Goal: Task Accomplishment & Management: Manage account settings

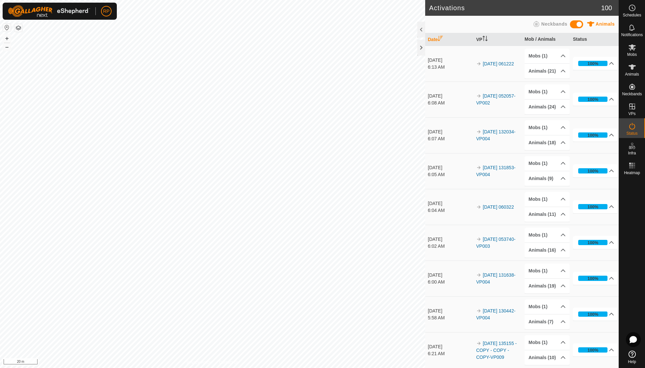
click at [425, 132] on div "Activations 100 Animals Neckbands Date VP Mob / Animals Status 25 Aug 2025 6:13…" at bounding box center [309, 184] width 619 height 368
click at [440, 76] on td "25 Aug 2025 6:13 AM" at bounding box center [449, 64] width 48 height 36
click at [461, 59] on div "Activations 100 Animals Neckbands Date VP Mob / Animals Status 25 Aug 2025 6:13…" at bounding box center [309, 184] width 619 height 368
click at [495, 200] on div "Activations 100 Animals Neckbands Date VP Mob / Animals Status 25 Aug 2025 6:13…" at bounding box center [309, 184] width 619 height 368
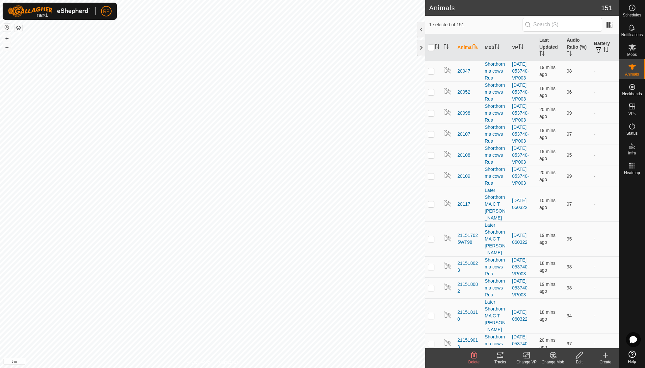
click at [551, 357] on icon at bounding box center [552, 357] width 2 height 2
click at [561, 329] on link "Choose Mob..." at bounding box center [572, 326] width 65 height 13
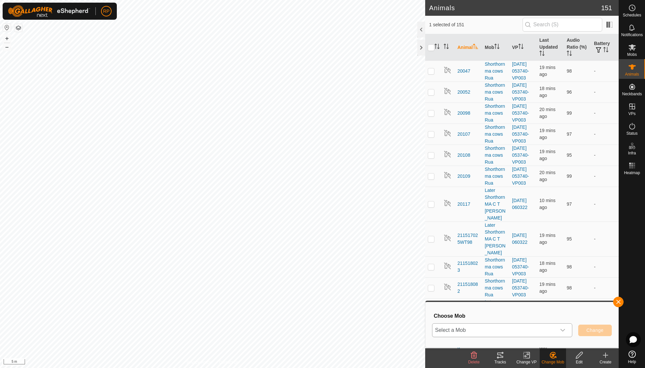
click at [565, 331] on icon "dropdown trigger" at bounding box center [562, 330] width 5 height 5
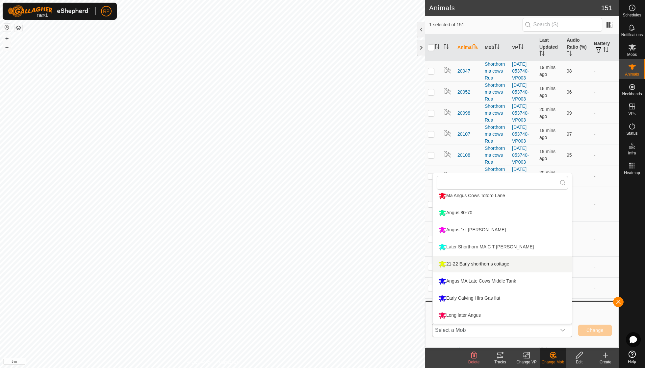
scroll to position [56, 0]
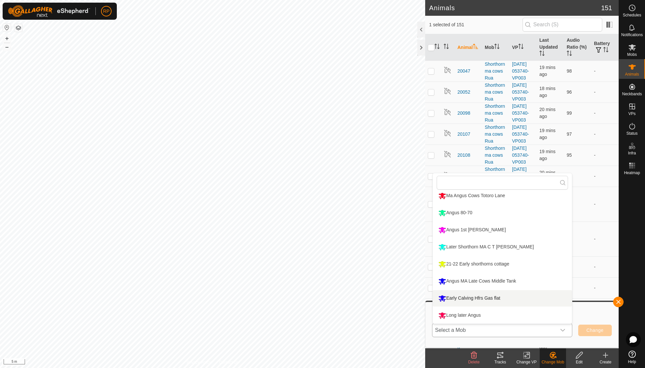
click at [482, 297] on li "Early Calving Hfrs Gas flat" at bounding box center [502, 299] width 139 height 16
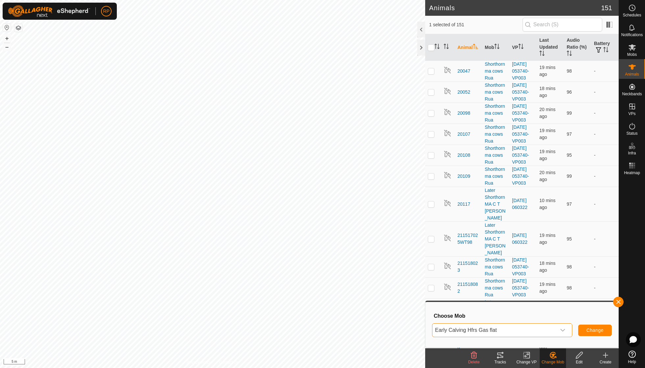
click at [590, 331] on span "Change" at bounding box center [594, 330] width 17 height 5
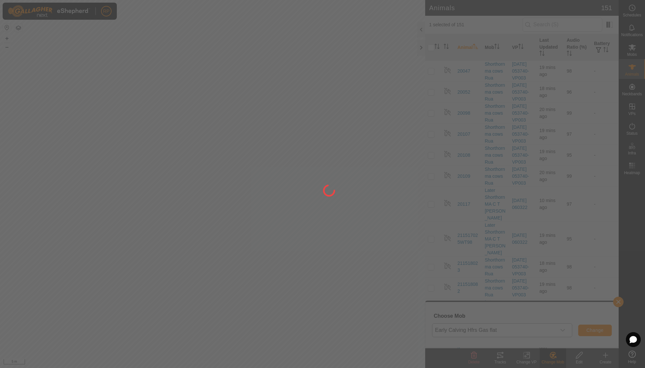
checkbox input "false"
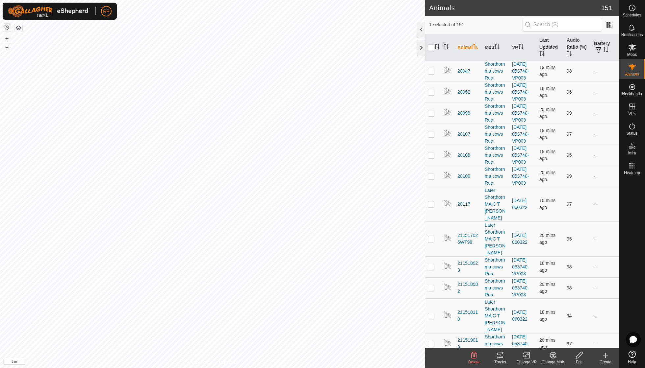
click at [550, 357] on icon at bounding box center [553, 356] width 6 height 6
click at [559, 329] on link "Choose Mob..." at bounding box center [572, 326] width 65 height 13
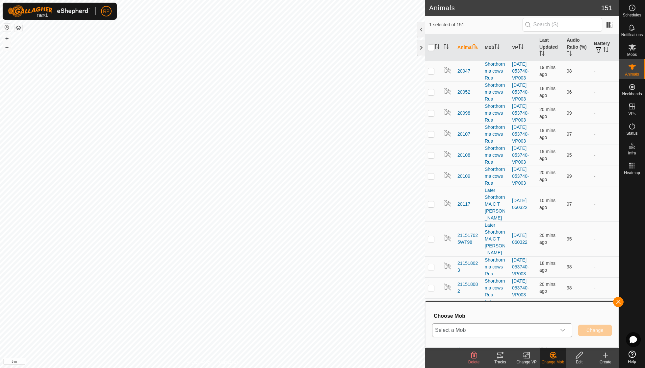
click at [564, 328] on icon "dropdown trigger" at bounding box center [562, 330] width 5 height 5
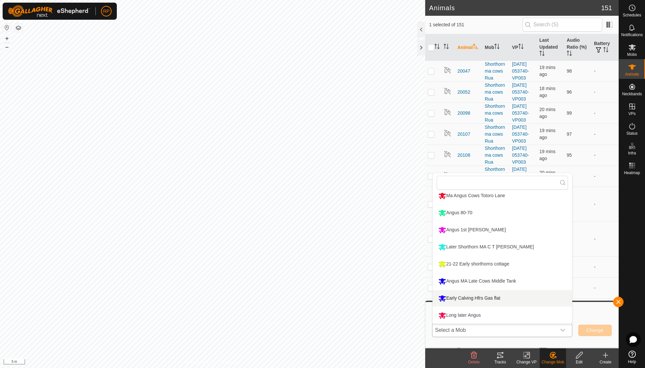
click at [491, 295] on li "Early Calving Hfrs Gas flat" at bounding box center [502, 299] width 139 height 16
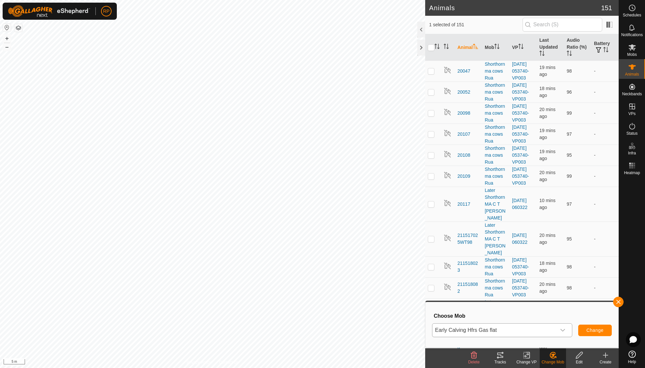
click at [590, 331] on span "Change" at bounding box center [594, 330] width 17 height 5
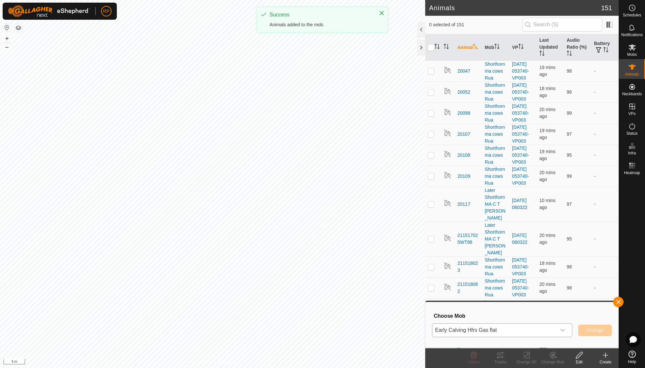
checkbox input "false"
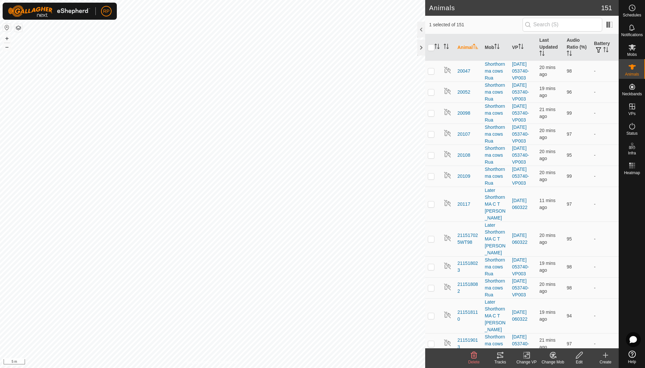
click at [556, 357] on icon at bounding box center [553, 356] width 8 height 8
click at [563, 330] on link "Choose Mob..." at bounding box center [572, 326] width 65 height 13
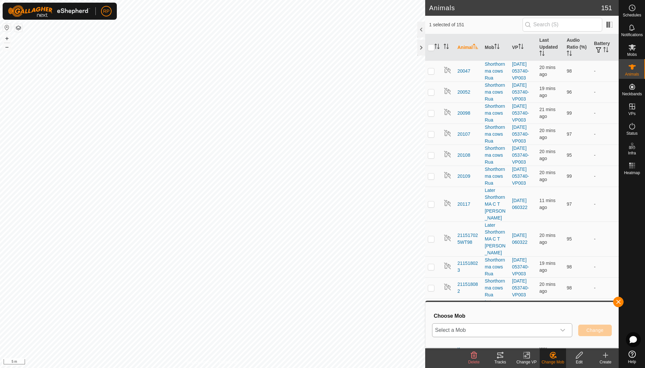
click at [567, 331] on div "dropdown trigger" at bounding box center [562, 330] width 13 height 13
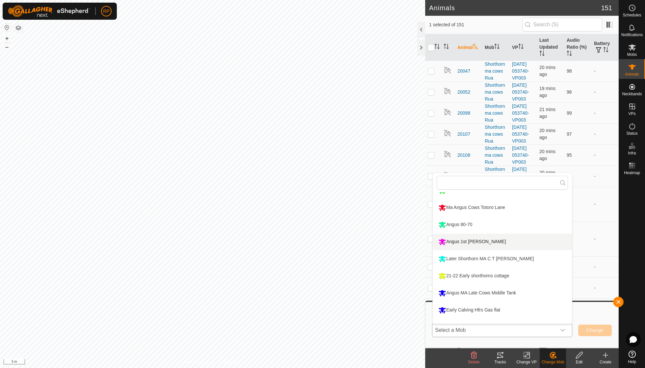
scroll to position [48, 0]
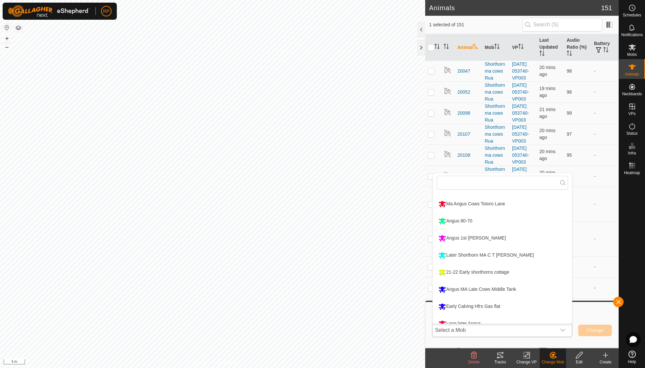
click at [490, 305] on li "Early Calving Hfrs Gas flat" at bounding box center [502, 307] width 139 height 16
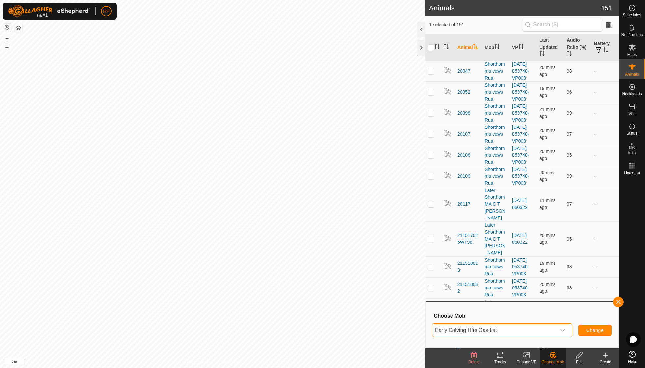
click at [590, 331] on span "Change" at bounding box center [594, 330] width 17 height 5
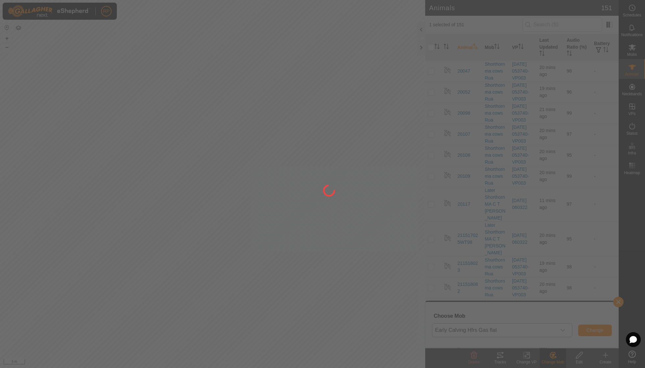
checkbox input "false"
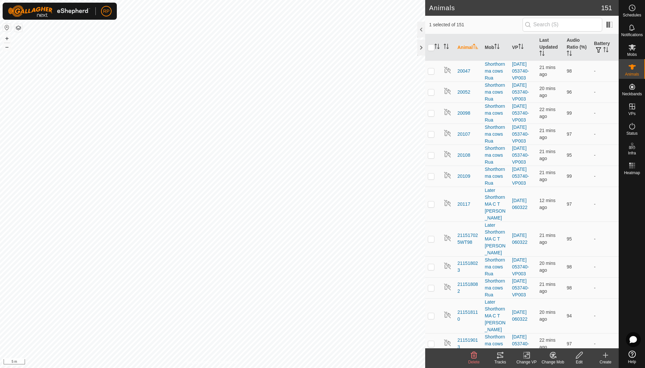
click at [554, 357] on icon at bounding box center [553, 356] width 8 height 8
click at [564, 330] on link "Choose Mob..." at bounding box center [572, 326] width 65 height 13
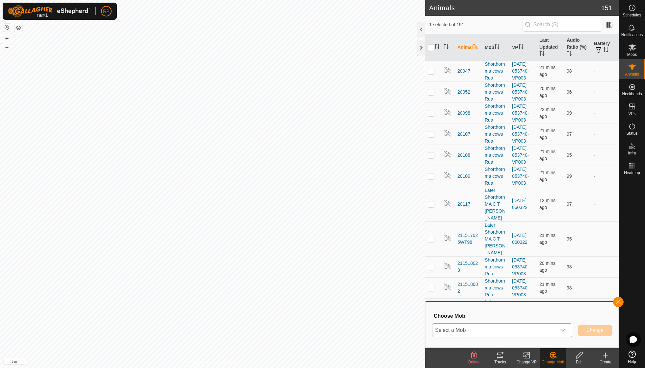
click at [562, 330] on icon "dropdown trigger" at bounding box center [562, 330] width 5 height 5
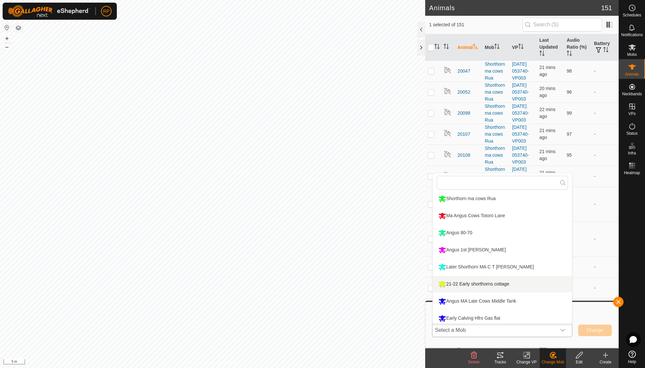
scroll to position [40, 0]
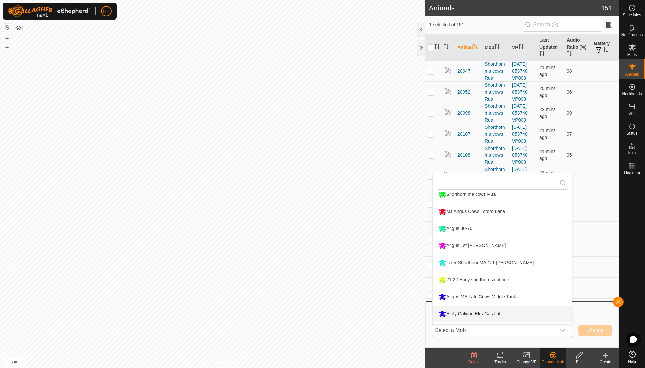
click at [503, 316] on li "Early Calving Hfrs Gas flat" at bounding box center [502, 314] width 139 height 16
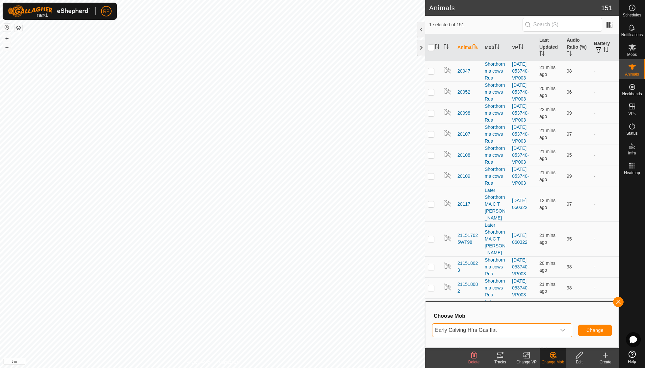
click at [594, 332] on span "Change" at bounding box center [594, 330] width 17 height 5
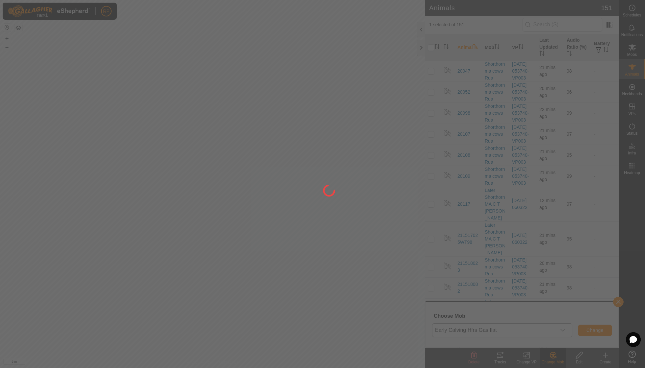
checkbox input "false"
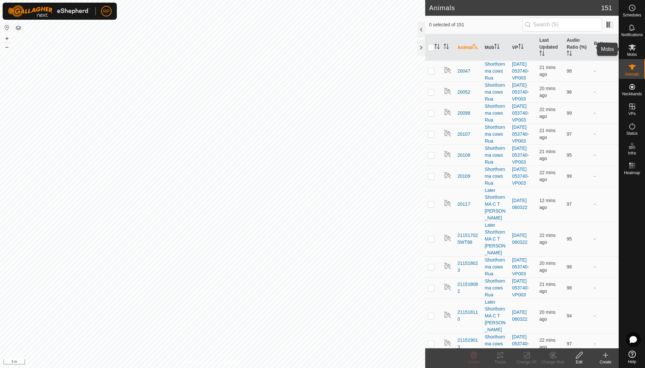
click at [631, 49] on icon at bounding box center [632, 47] width 8 height 8
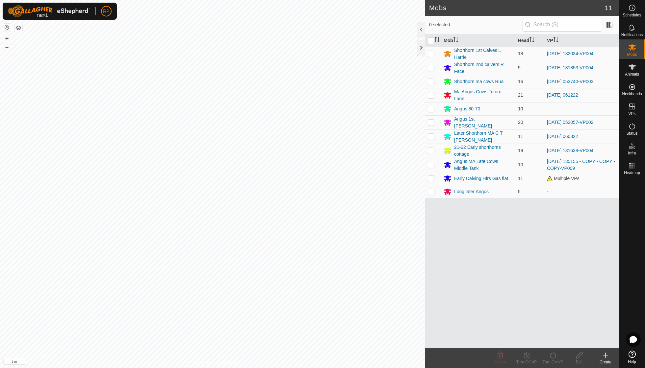
click at [430, 107] on p-checkbox at bounding box center [431, 108] width 7 height 5
checkbox input "false"
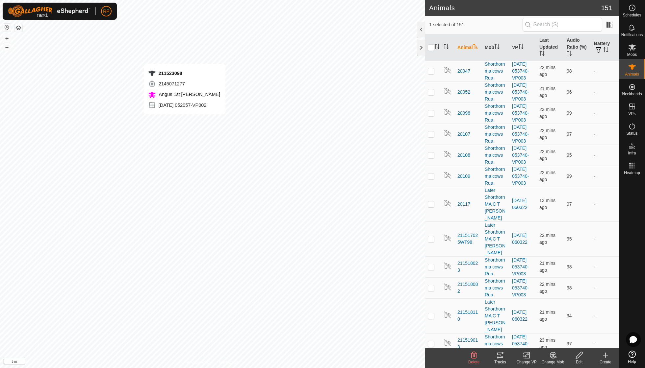
click at [552, 356] on icon at bounding box center [552, 357] width 2 height 2
click at [566, 326] on link "Choose Mob..." at bounding box center [572, 326] width 65 height 13
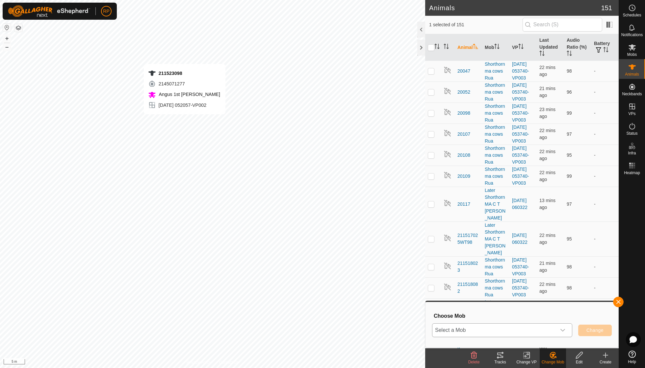
click at [565, 328] on icon "dropdown trigger" at bounding box center [562, 330] width 5 height 5
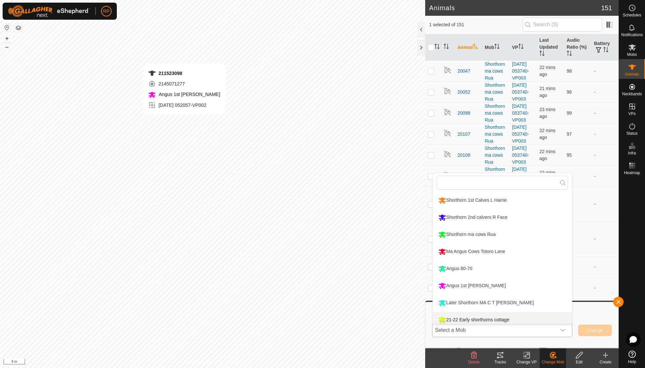
scroll to position [5, 0]
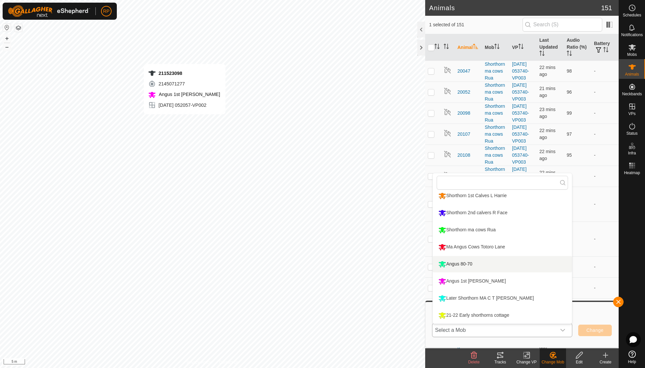
click at [468, 266] on li "Angus 80-70" at bounding box center [502, 264] width 139 height 16
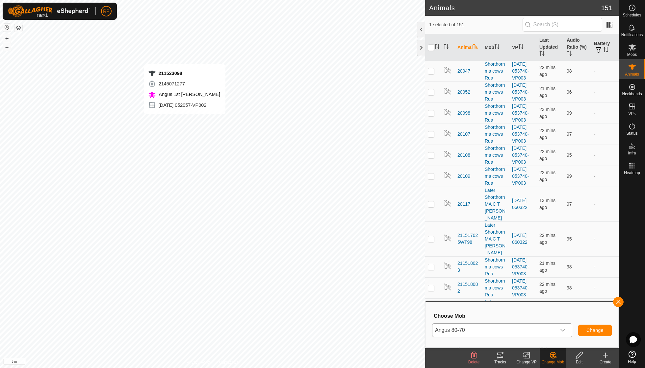
click at [595, 332] on span "Change" at bounding box center [594, 330] width 17 height 5
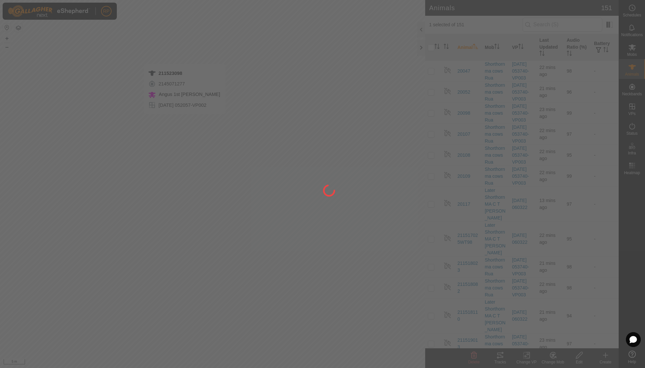
checkbox input "false"
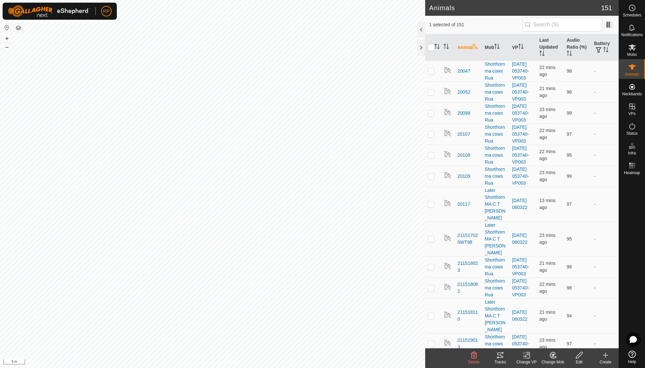
click at [552, 357] on icon at bounding box center [553, 356] width 8 height 8
click at [555, 328] on link "Choose Mob..." at bounding box center [572, 326] width 65 height 13
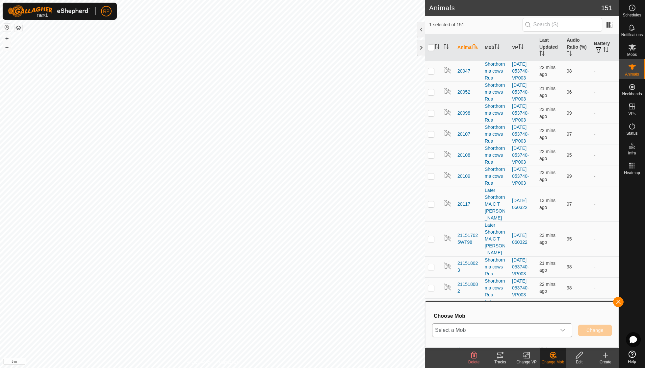
click at [563, 330] on icon "dropdown trigger" at bounding box center [562, 330] width 5 height 3
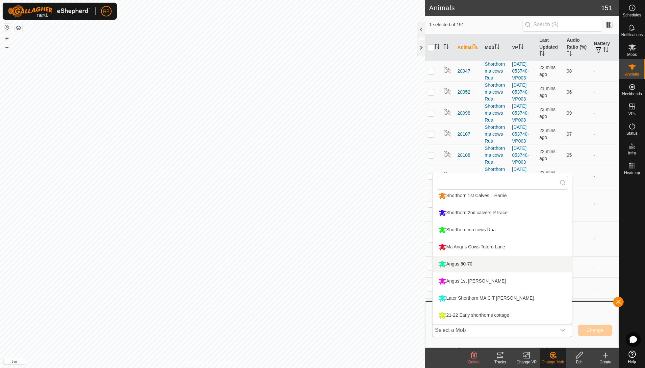
click at [469, 263] on li "Angus 80-70" at bounding box center [502, 264] width 139 height 16
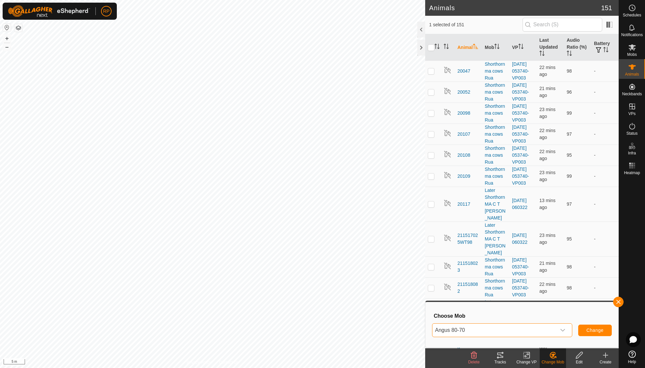
click at [591, 328] on button "Change" at bounding box center [595, 331] width 34 height 12
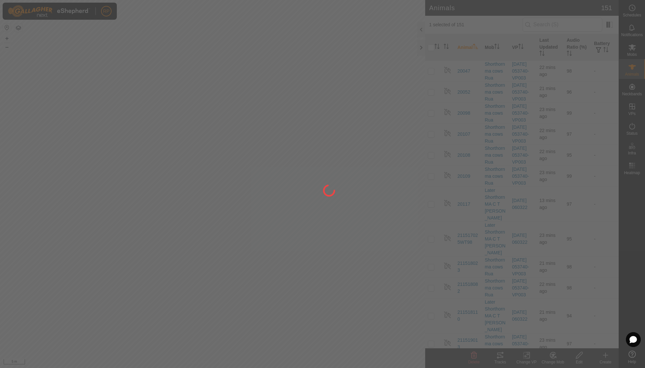
checkbox input "false"
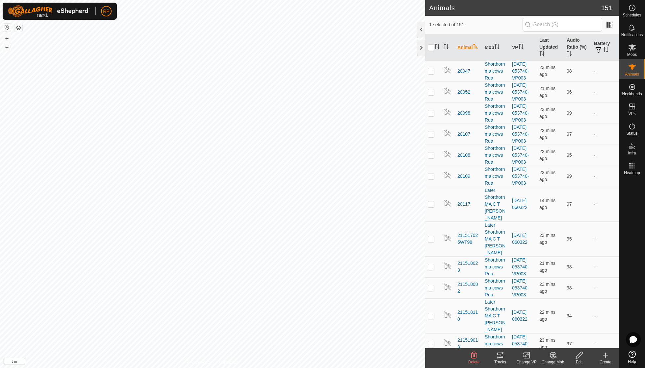
click at [553, 355] on icon at bounding box center [553, 355] width 5 height 3
click at [563, 328] on link "Choose Mob..." at bounding box center [572, 326] width 65 height 13
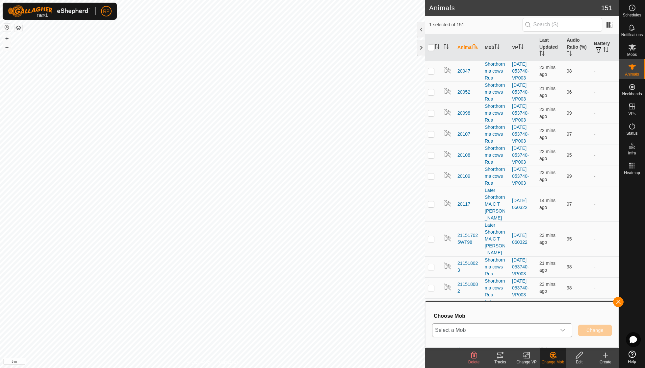
click at [564, 328] on div "dropdown trigger" at bounding box center [562, 330] width 13 height 13
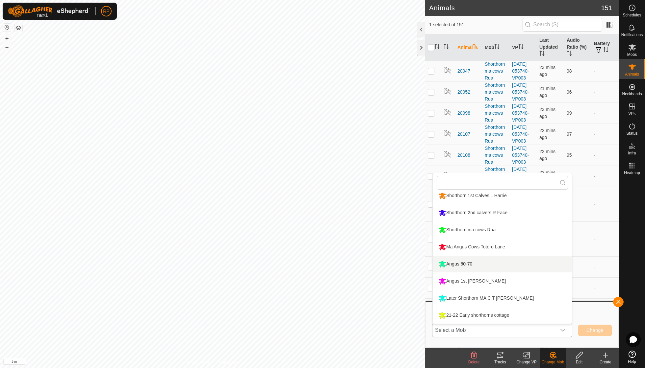
click at [471, 262] on li "Angus 80-70" at bounding box center [502, 264] width 139 height 16
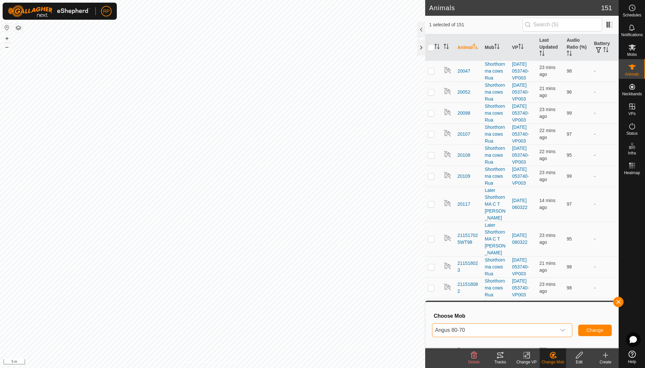
click at [591, 330] on span "Change" at bounding box center [594, 330] width 17 height 5
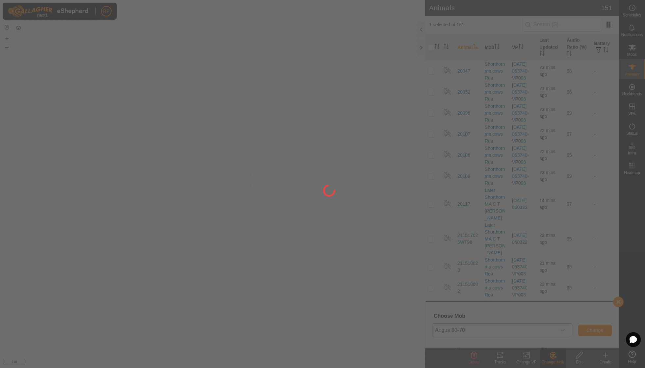
checkbox input "false"
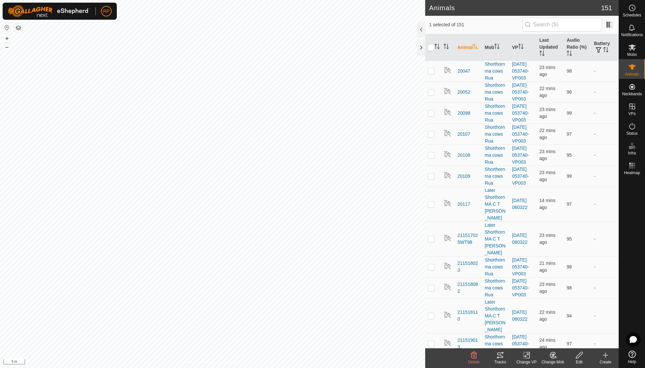
click at [556, 355] on icon at bounding box center [553, 356] width 8 height 8
click at [565, 328] on link "Choose Mob..." at bounding box center [572, 326] width 65 height 13
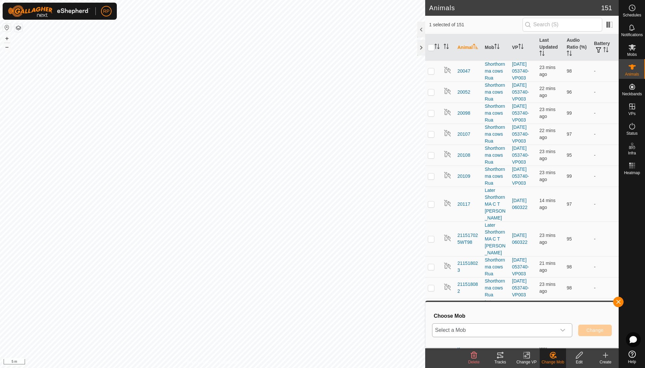
click at [563, 330] on icon "dropdown trigger" at bounding box center [562, 330] width 5 height 5
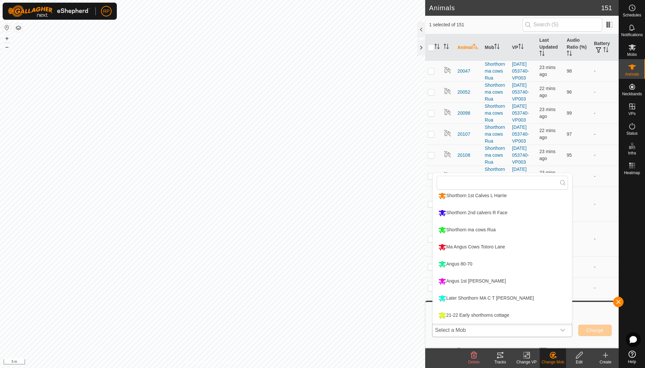
click at [474, 260] on li "Angus 80-70" at bounding box center [502, 264] width 139 height 16
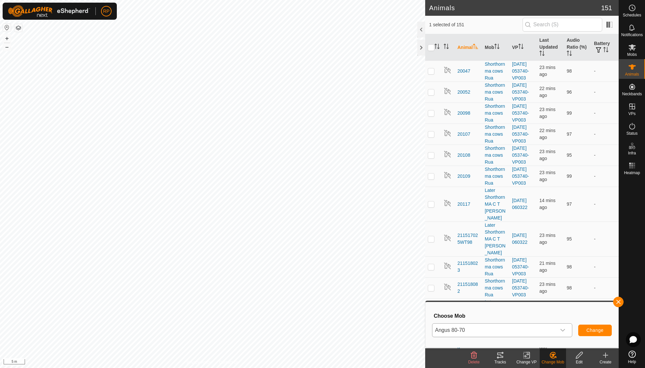
click at [588, 332] on span "Change" at bounding box center [594, 330] width 17 height 5
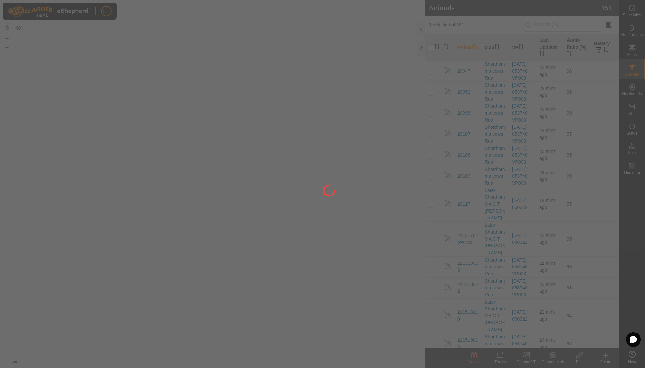
checkbox input "false"
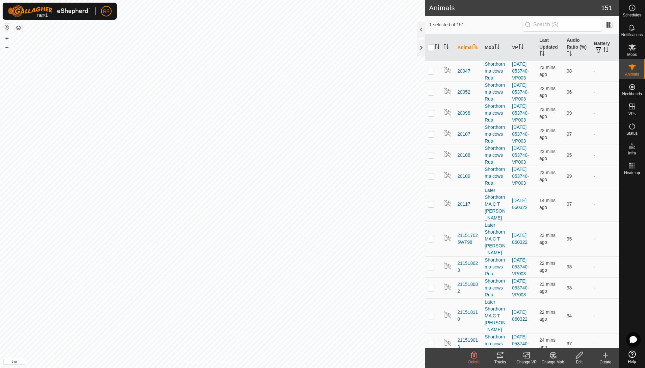
click at [553, 359] on icon at bounding box center [553, 356] width 6 height 6
click at [564, 329] on link "Choose Mob..." at bounding box center [572, 326] width 65 height 13
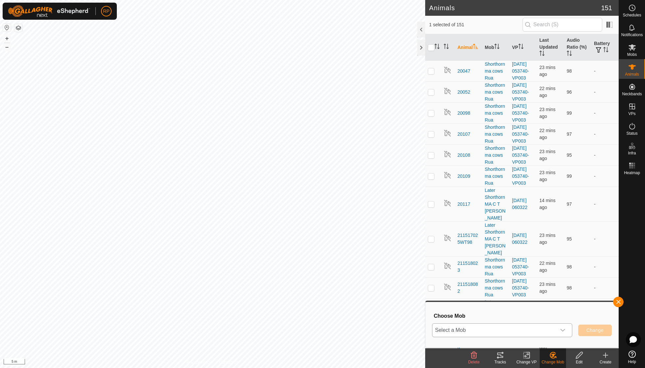
click at [565, 330] on icon "dropdown trigger" at bounding box center [562, 330] width 5 height 5
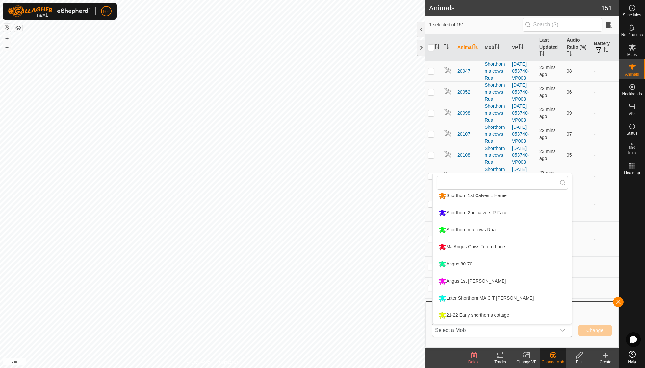
click at [476, 266] on li "Angus 80-70" at bounding box center [502, 264] width 139 height 16
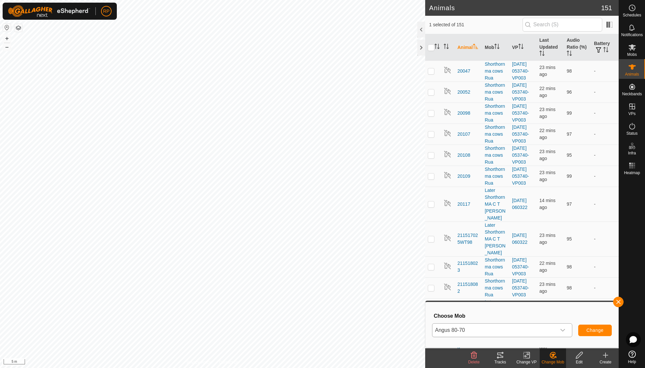
click at [590, 328] on span "Change" at bounding box center [594, 330] width 17 height 5
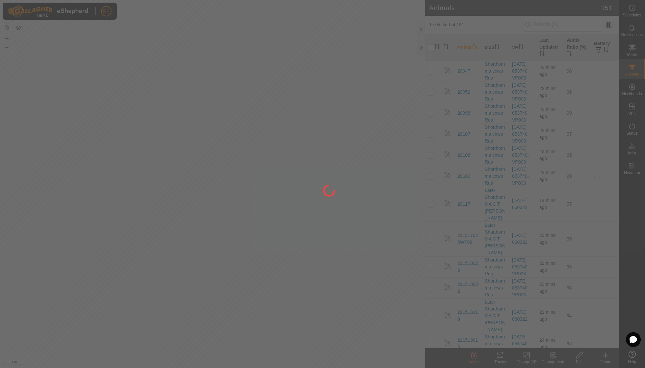
checkbox input "false"
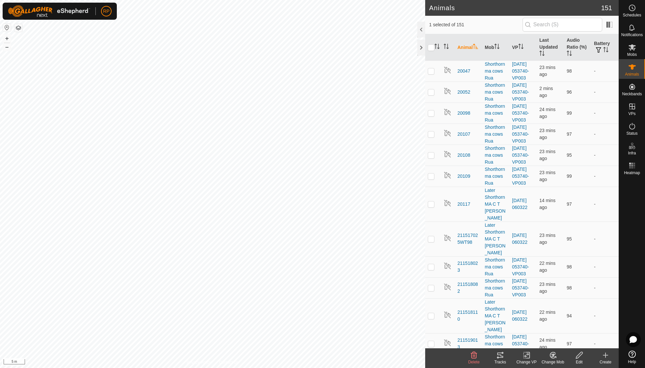
click at [551, 355] on icon at bounding box center [553, 355] width 5 height 3
click at [563, 326] on link "Choose Mob..." at bounding box center [572, 326] width 65 height 13
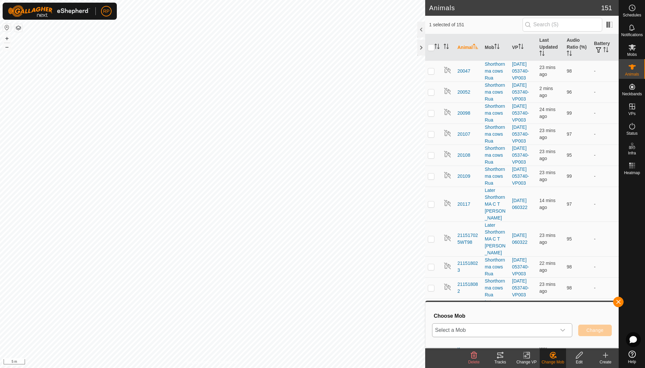
click at [562, 327] on div "dropdown trigger" at bounding box center [562, 330] width 13 height 13
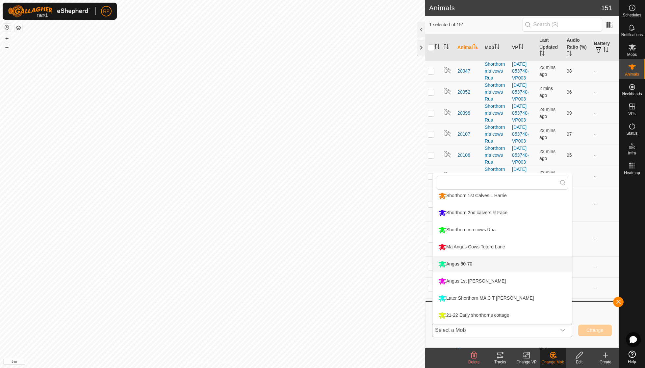
click at [470, 262] on li "Angus 80-70" at bounding box center [502, 264] width 139 height 16
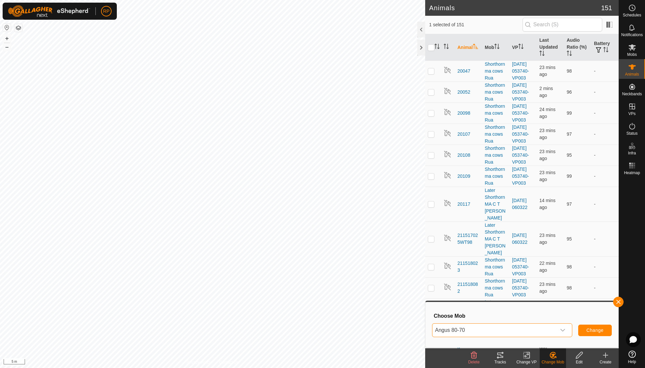
click at [588, 329] on span "Change" at bounding box center [594, 330] width 17 height 5
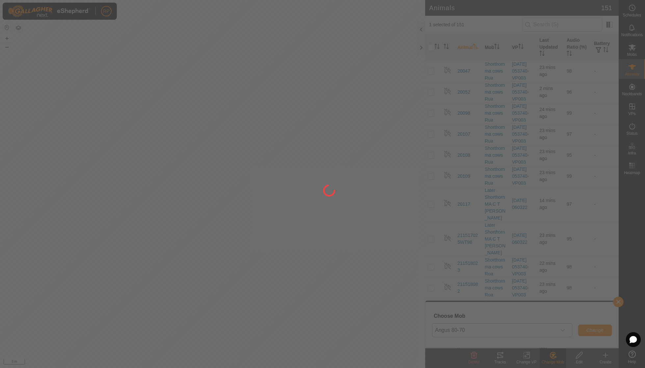
checkbox input "false"
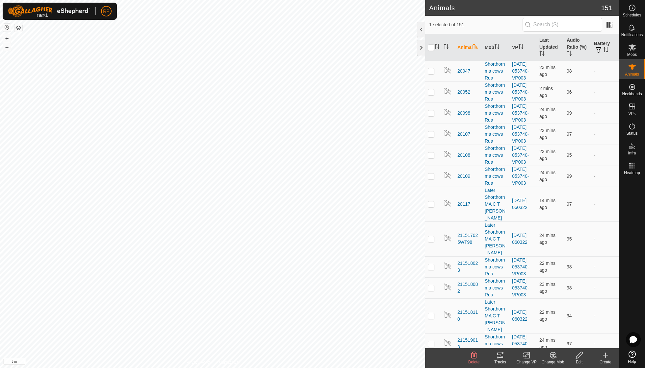
click at [553, 354] on icon at bounding box center [553, 356] width 8 height 8
click at [565, 329] on link "Choose Mob..." at bounding box center [572, 326] width 65 height 13
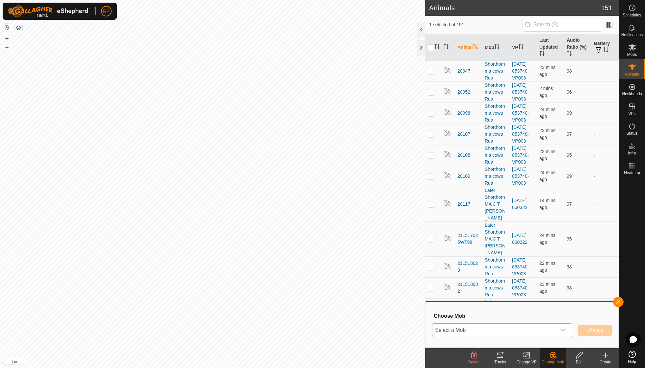
click at [563, 328] on icon "dropdown trigger" at bounding box center [562, 330] width 5 height 5
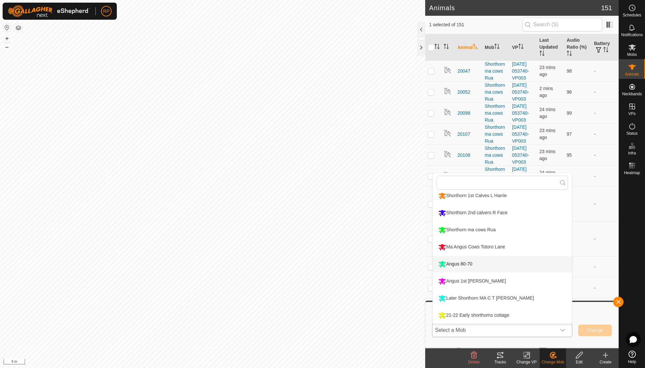
click at [469, 265] on li "Angus 80-70" at bounding box center [502, 264] width 139 height 16
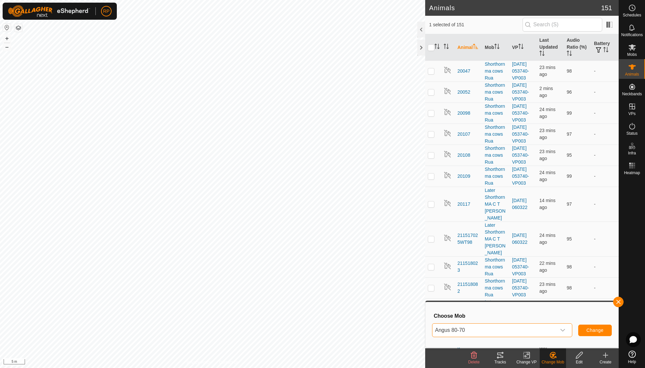
click at [588, 331] on span "Change" at bounding box center [594, 330] width 17 height 5
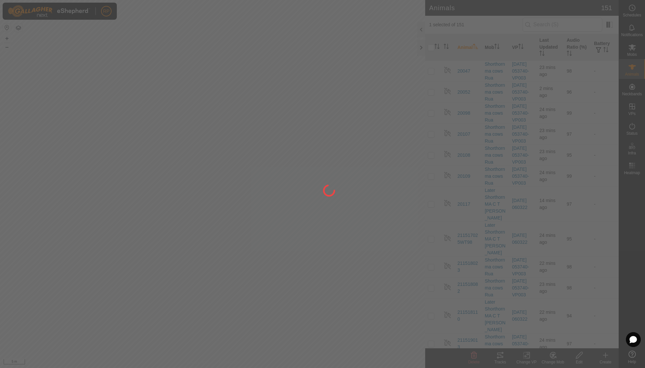
checkbox input "false"
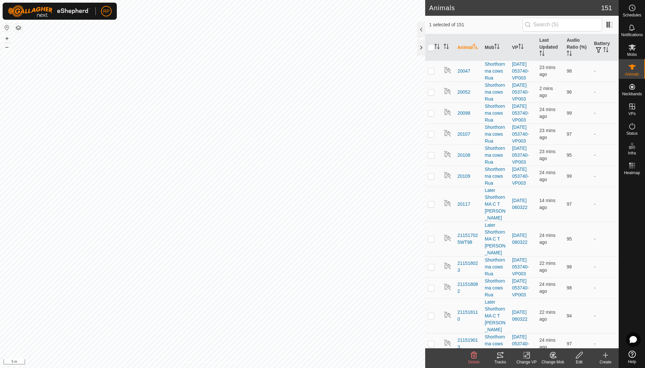
click at [553, 358] on icon at bounding box center [553, 356] width 6 height 6
click at [567, 327] on link "Choose Mob..." at bounding box center [572, 326] width 65 height 13
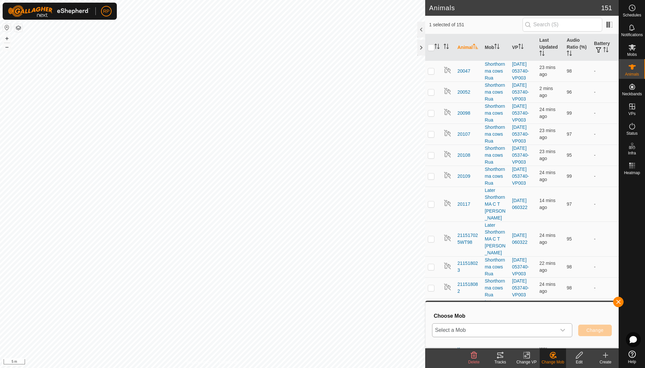
click at [562, 330] on icon "dropdown trigger" at bounding box center [562, 330] width 5 height 5
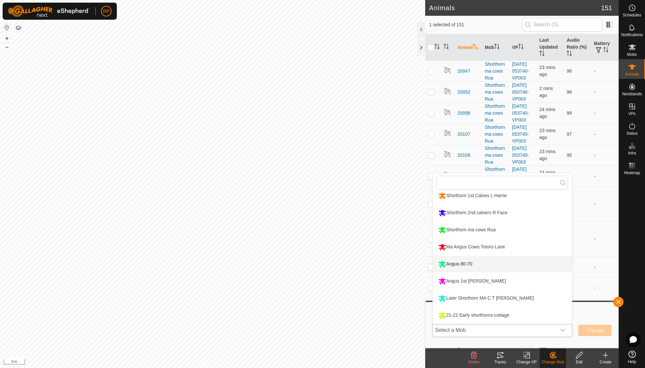
click at [469, 265] on li "Angus 80-70" at bounding box center [502, 264] width 139 height 16
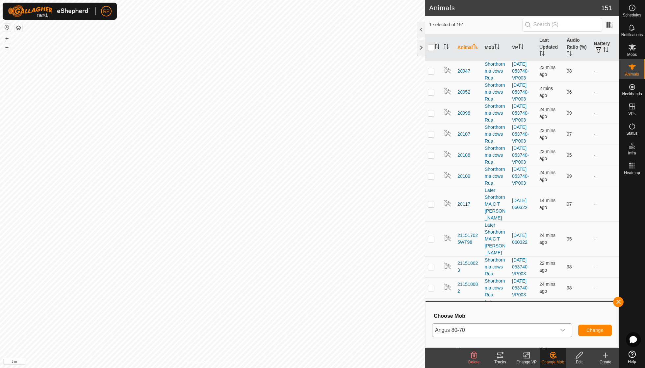
click at [595, 332] on span "Change" at bounding box center [594, 330] width 17 height 5
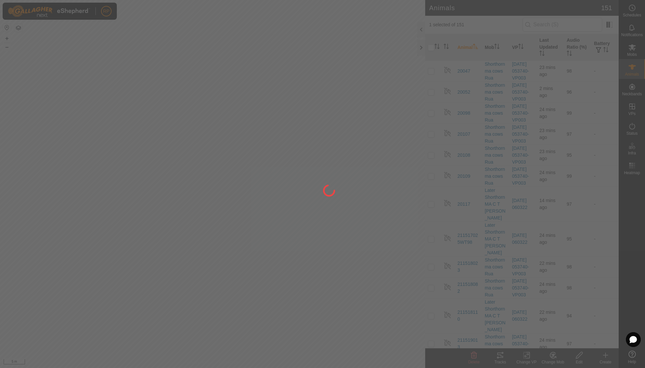
checkbox input "false"
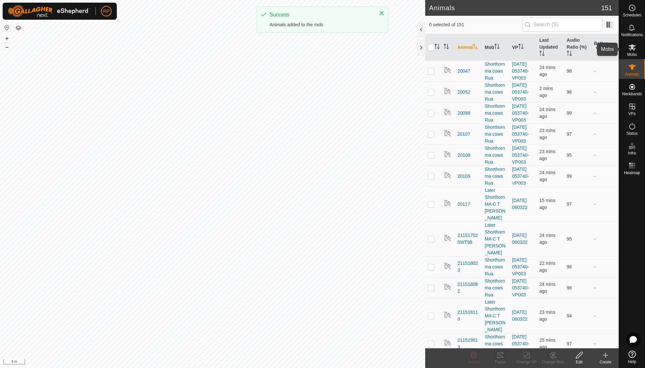
click at [630, 53] on span "Mobs" at bounding box center [632, 55] width 10 height 4
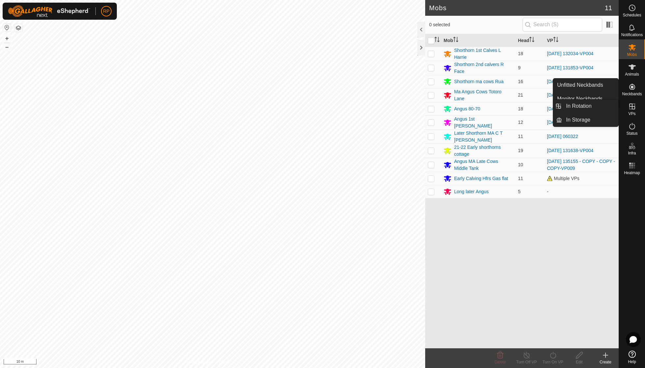
click at [632, 110] on icon at bounding box center [632, 107] width 8 height 8
click at [596, 107] on link "In Rotation" at bounding box center [590, 106] width 56 height 13
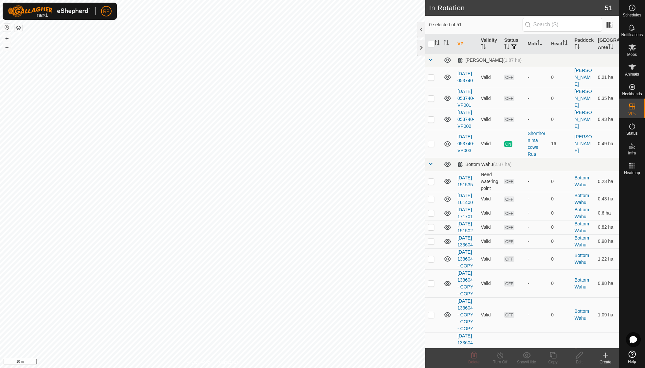
click at [603, 352] on icon at bounding box center [605, 356] width 8 height 8
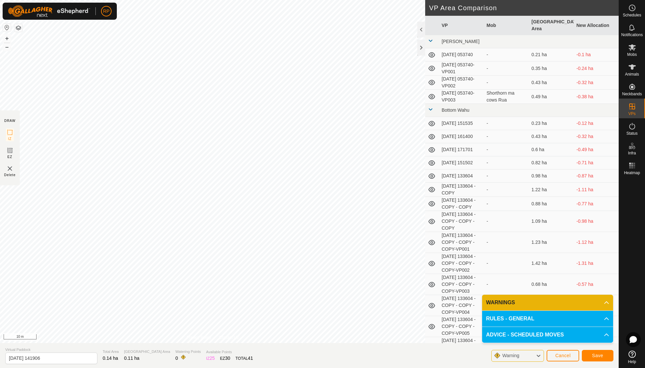
click at [599, 354] on span "Save" at bounding box center [597, 355] width 11 height 5
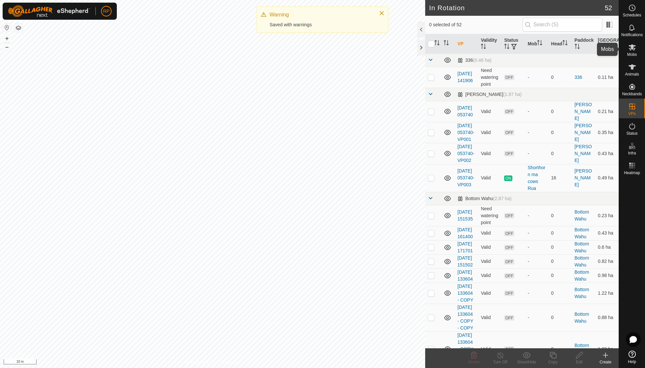
click at [634, 53] on span "Mobs" at bounding box center [632, 55] width 10 height 4
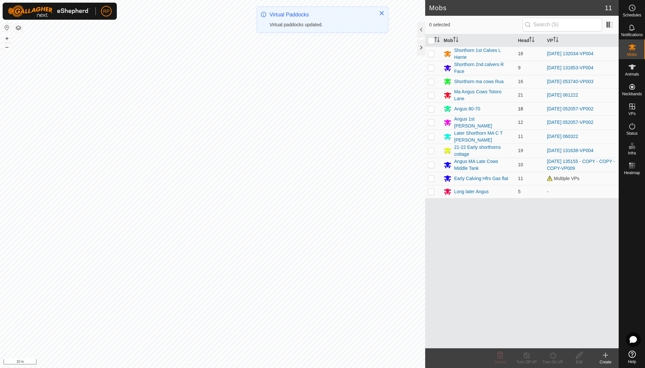
click at [433, 107] on p-checkbox at bounding box center [431, 108] width 7 height 5
checkbox input "true"
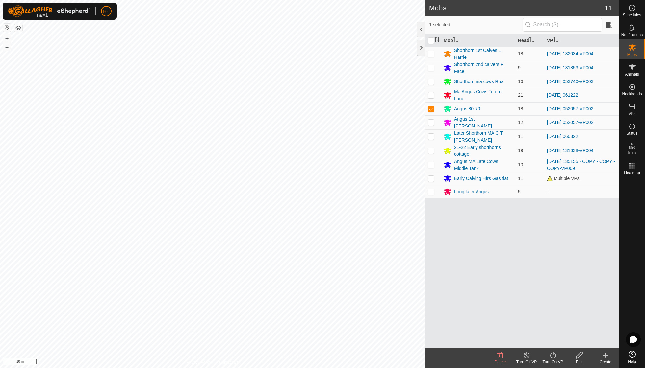
click at [552, 355] on icon at bounding box center [553, 356] width 8 height 8
click at [554, 340] on link "Now" at bounding box center [572, 340] width 65 height 13
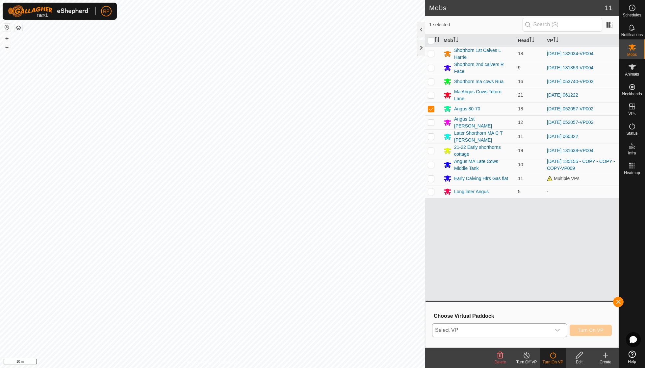
click at [556, 330] on icon "dropdown trigger" at bounding box center [557, 330] width 5 height 5
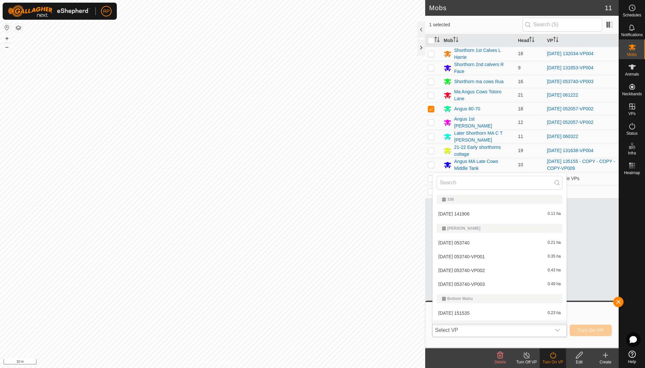
scroll to position [8, 0]
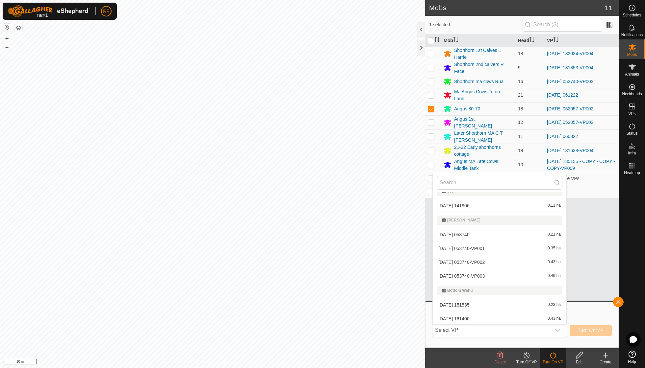
click at [583, 267] on div "Mob Head VP Shorthorn 1st Calves L Harrie 18 2025-08-21 132034-VP004 Shorthorn …" at bounding box center [521, 191] width 193 height 315
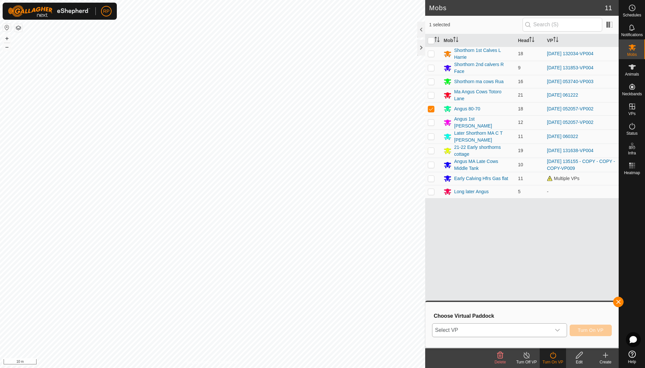
click at [556, 329] on icon "dropdown trigger" at bounding box center [557, 330] width 5 height 5
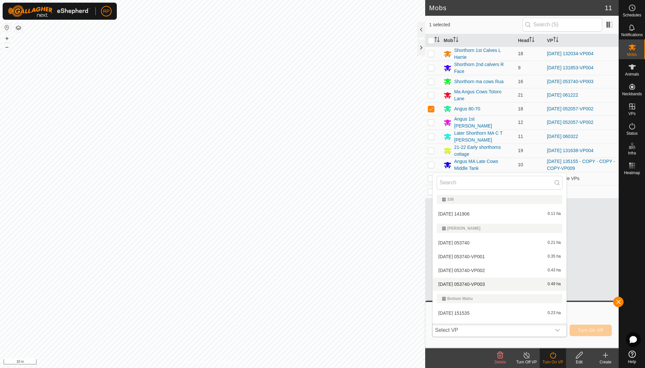
scroll to position [0, 0]
click at [497, 211] on li "2025-08-25 141906 0.11 ha" at bounding box center [500, 214] width 134 height 13
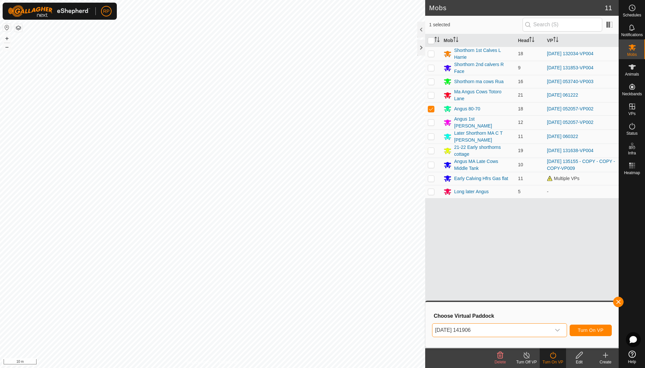
click at [589, 330] on span "Turn On VP" at bounding box center [591, 330] width 26 height 5
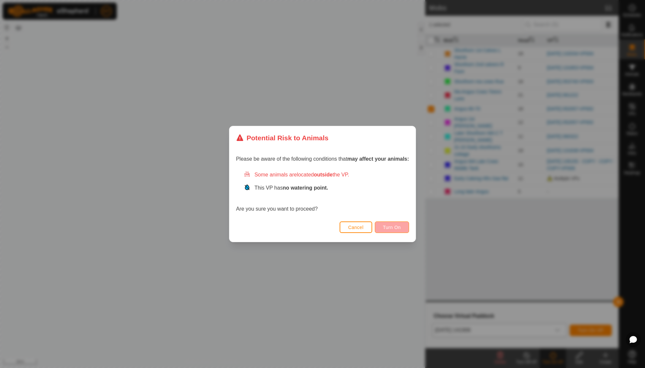
click at [395, 227] on span "Turn On" at bounding box center [392, 227] width 18 height 5
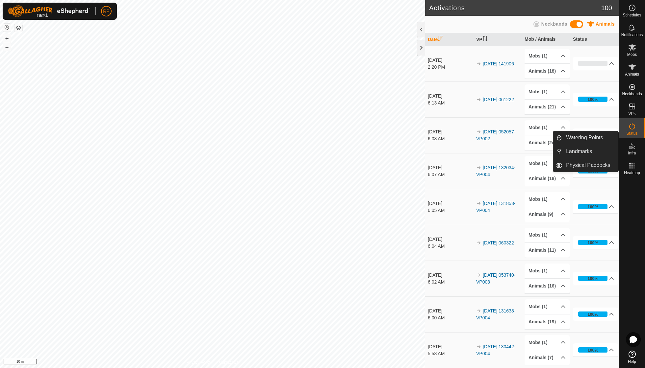
click at [632, 149] on icon at bounding box center [632, 146] width 8 height 8
click at [598, 139] on link "Watering Points" at bounding box center [590, 137] width 56 height 13
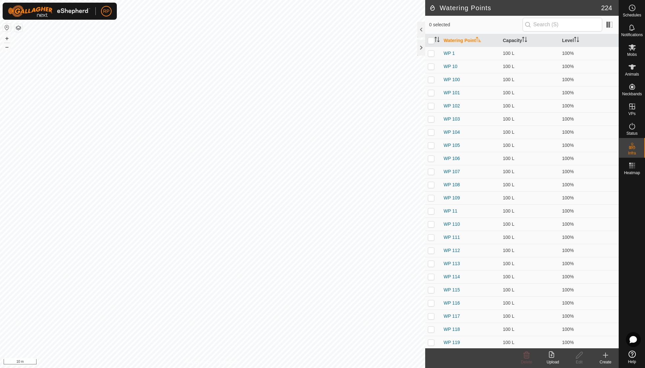
click at [573, 136] on span "Watering Points" at bounding box center [584, 138] width 37 height 8
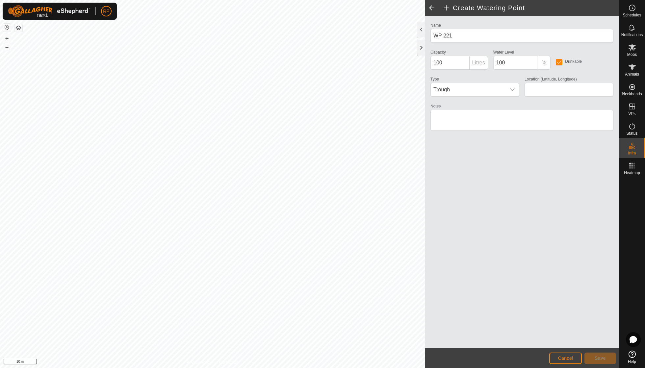
type input "-38.566479, 174.865405"
click at [603, 357] on span "Save" at bounding box center [600, 358] width 11 height 5
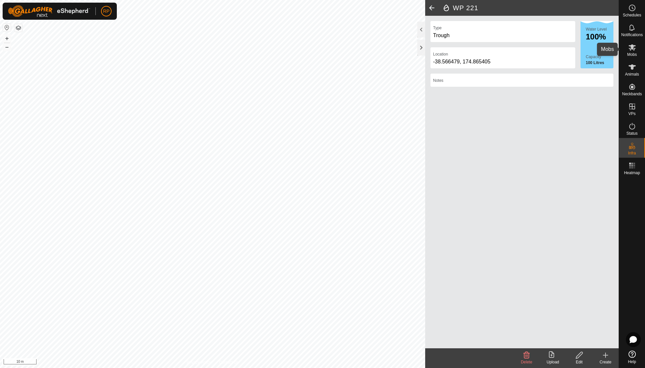
click at [635, 54] on span "Mobs" at bounding box center [632, 55] width 10 height 4
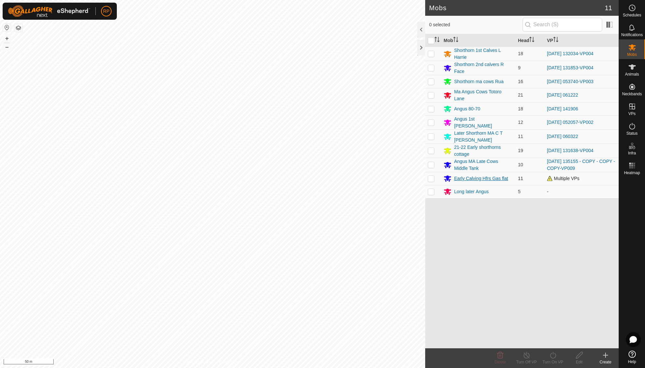
click at [504, 175] on div "Early Calving Hfrs Gas flat" at bounding box center [481, 178] width 54 height 7
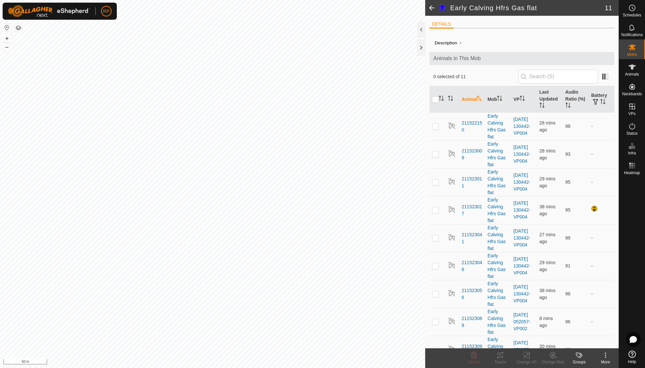
click at [430, 6] on span at bounding box center [431, 8] width 13 height 16
